Goal: Task Accomplishment & Management: Complete application form

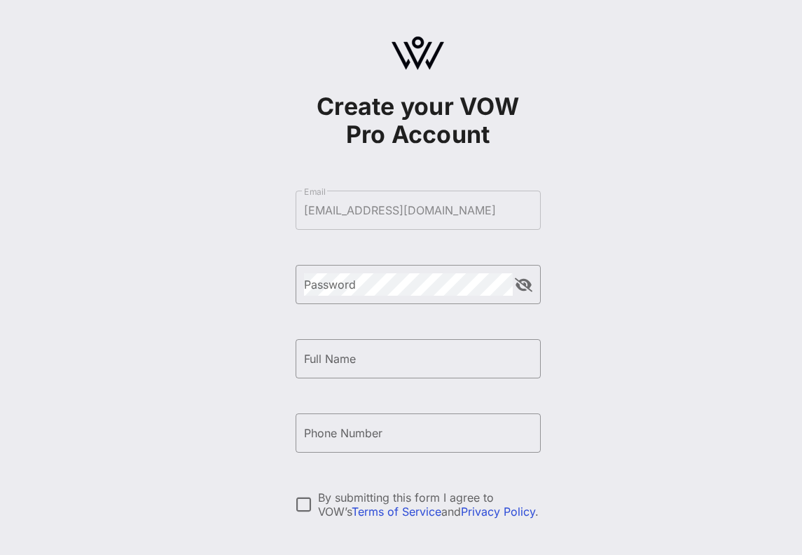
click at [427, 221] on form "​ Email [EMAIL_ADDRESS][DOMAIN_NAME] ​ Password ​ Full Name ​ Phone Number By s…" at bounding box center [418, 396] width 245 height 439
click at [418, 268] on div "Password" at bounding box center [408, 284] width 209 height 39
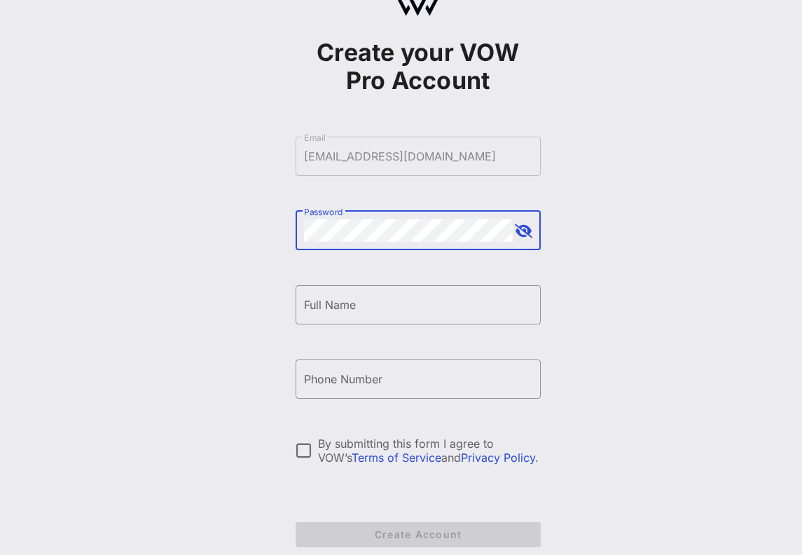
scroll to position [64, 0]
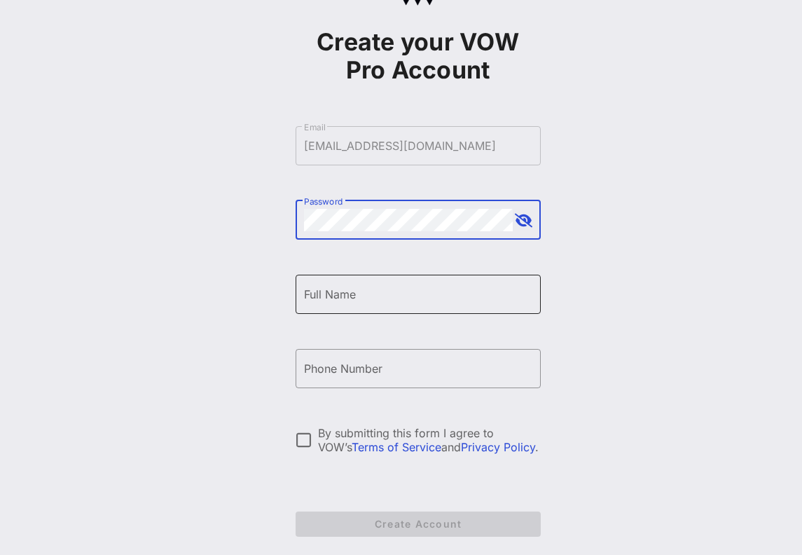
click at [397, 305] on div "Full Name" at bounding box center [418, 294] width 228 height 39
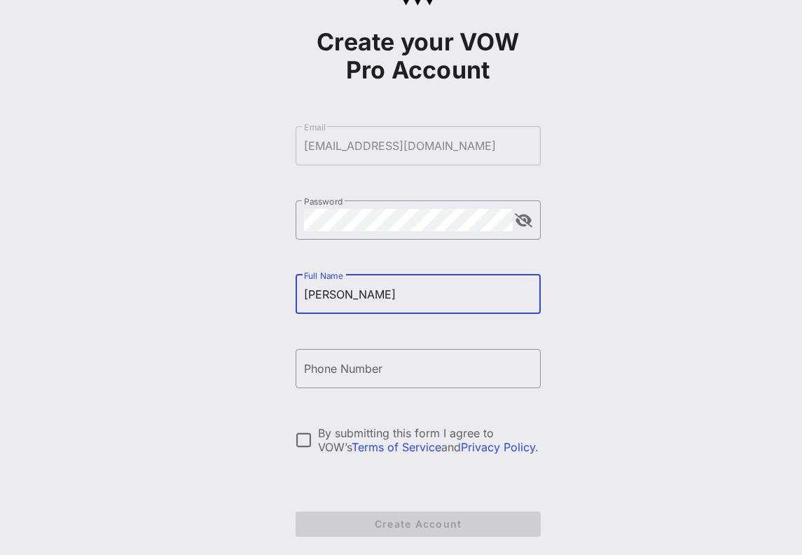
type input "[PERSON_NAME]"
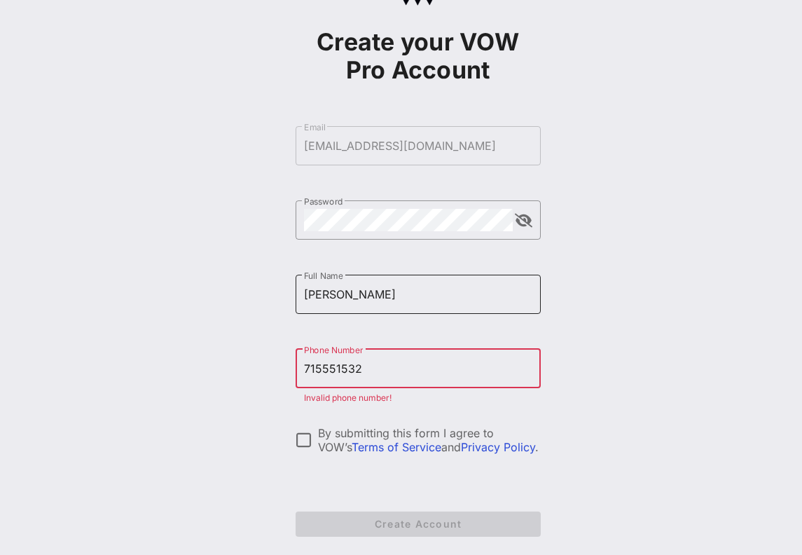
type input "[PHONE_NUMBER]"
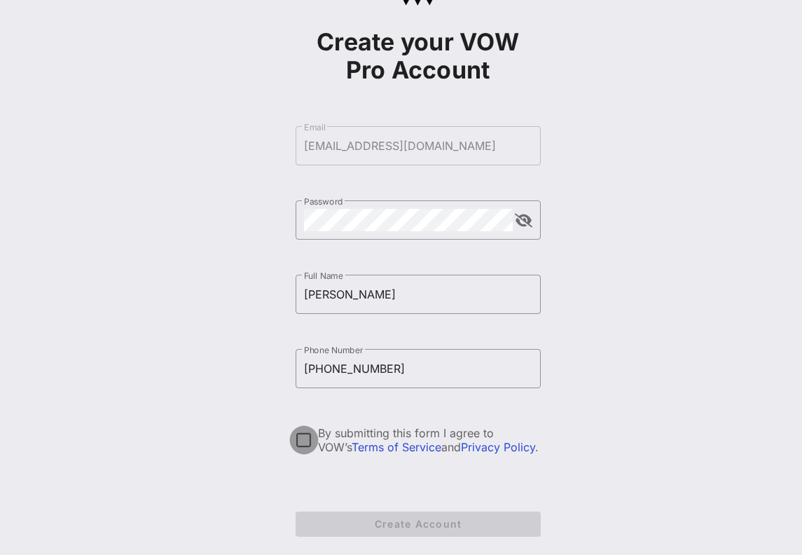
click at [309, 434] on div at bounding box center [304, 440] width 24 height 24
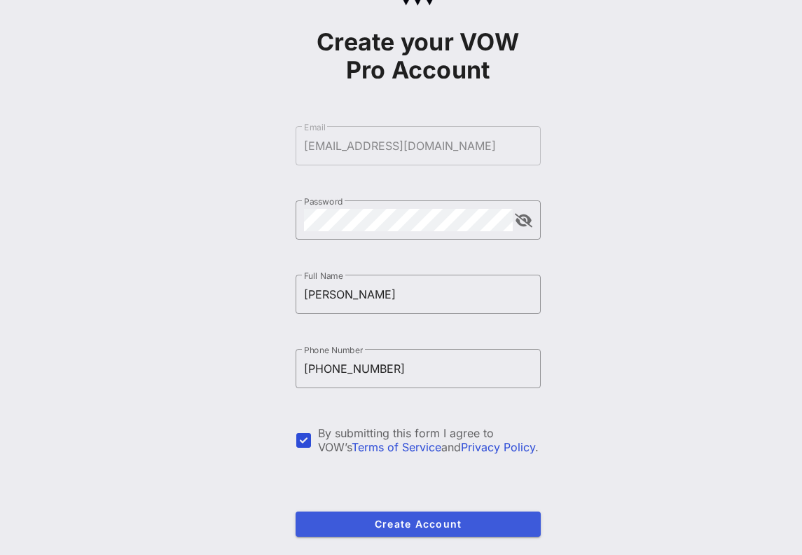
click at [365, 518] on span "Create Account" at bounding box center [418, 524] width 223 height 12
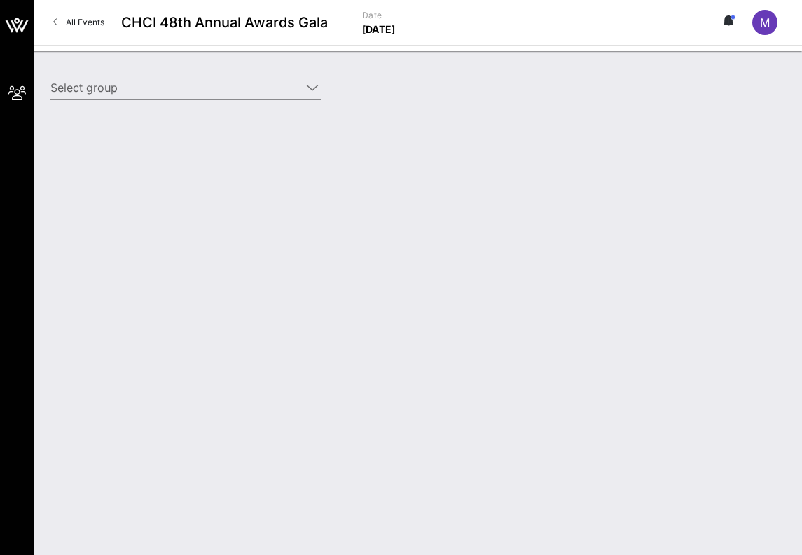
type input "Johnson & Johnson (Johnson & Johnson) [Megan Marohl, mmarohl@stratusfirm.com]"
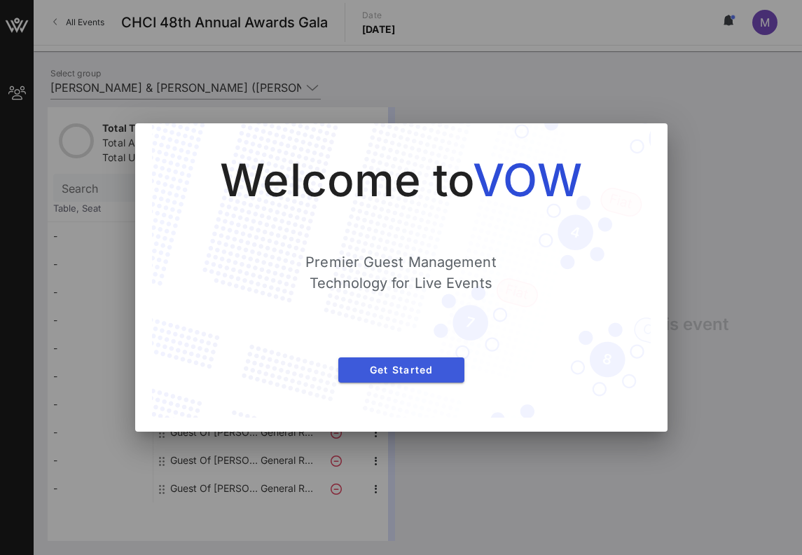
click at [417, 368] on span "Get Started" at bounding box center [402, 370] width 104 height 12
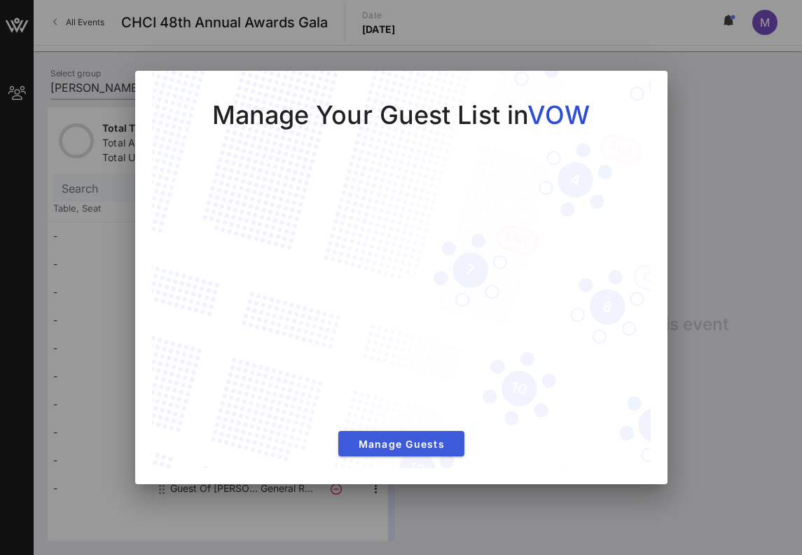
click at [430, 443] on span "Manage Guests" at bounding box center [402, 444] width 104 height 12
